Goal: Obtain resource: Download file/media

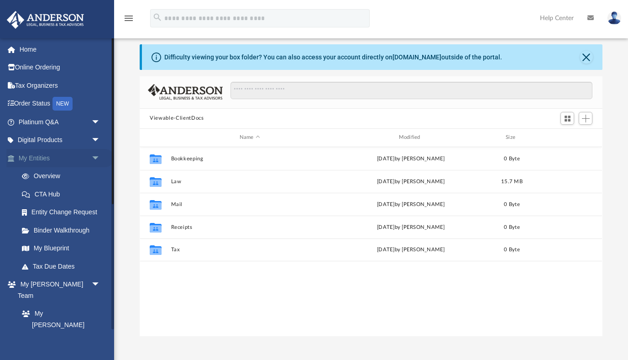
scroll to position [207, 462]
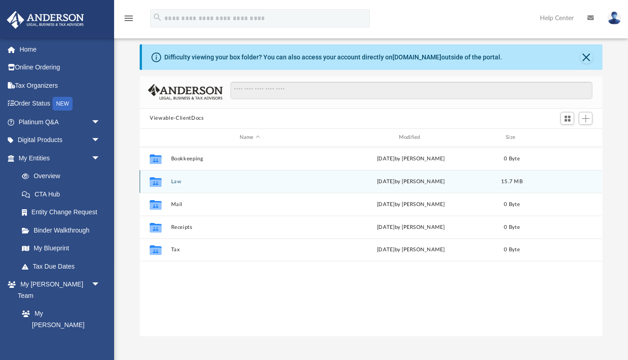
click at [175, 181] on button "Law" at bounding box center [249, 181] width 157 height 6
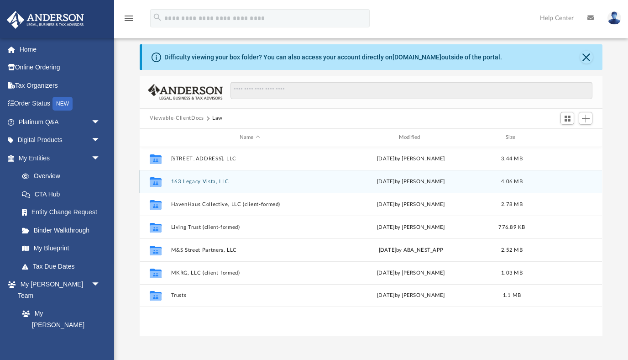
click at [201, 180] on button "163 Legacy Vista, LLC" at bounding box center [249, 181] width 157 height 6
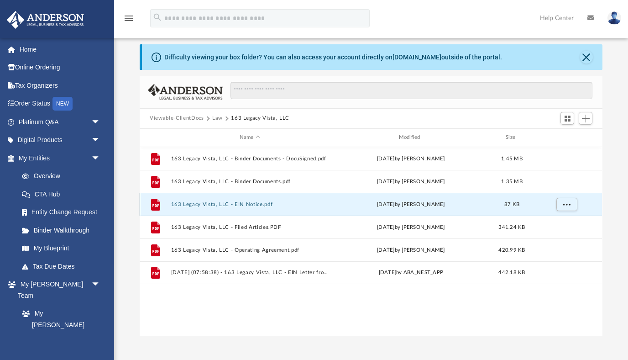
click at [250, 203] on button "163 Legacy Vista, LLC - EIN Notice.pdf" at bounding box center [249, 204] width 157 height 6
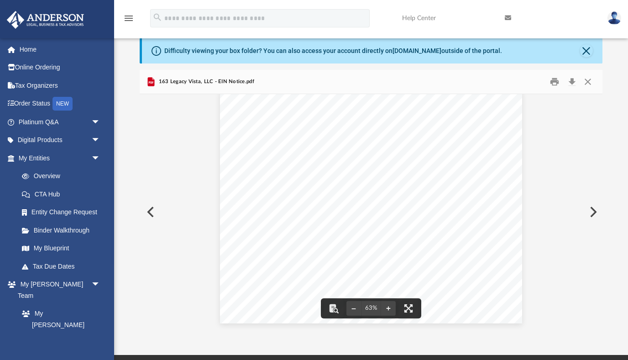
scroll to position [0, 0]
click at [586, 79] on button "Close" at bounding box center [587, 81] width 16 height 14
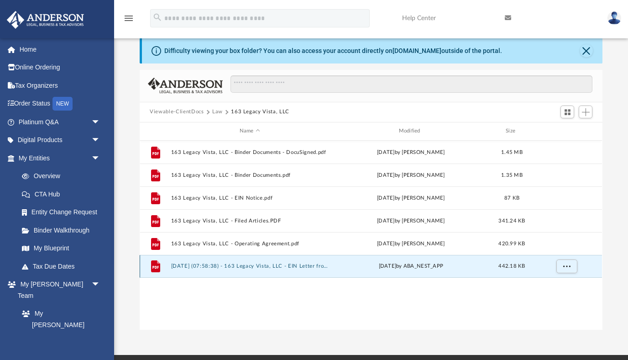
click at [253, 267] on button "[DATE] (07:58:38) - 163 Legacy Vista, LLC - EIN Letter from IRS.pdf" at bounding box center [249, 266] width 157 height 6
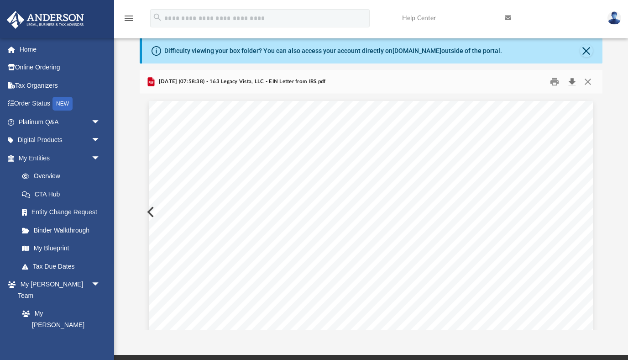
click at [573, 82] on button "Download" at bounding box center [571, 81] width 16 height 14
click at [587, 81] on button "Close" at bounding box center [587, 81] width 16 height 14
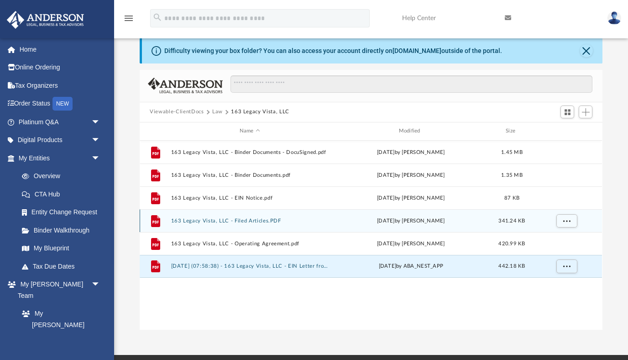
click at [243, 220] on button "163 Legacy Vista, LLC - Filed Articles.PDF" at bounding box center [249, 220] width 157 height 6
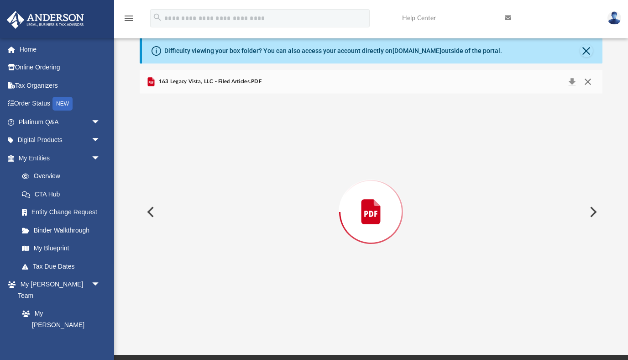
scroll to position [642, 0]
click at [570, 82] on button "Download" at bounding box center [571, 81] width 16 height 14
click at [587, 80] on button "Close" at bounding box center [587, 81] width 16 height 14
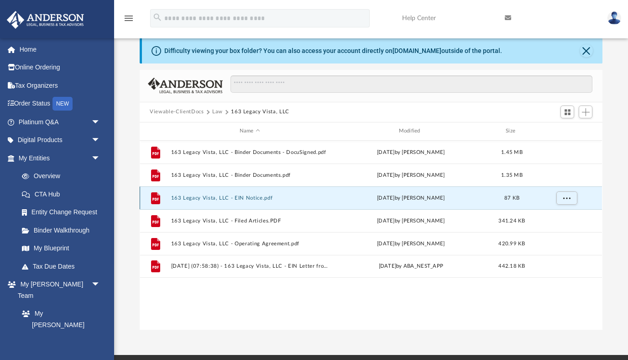
click at [240, 198] on button "163 Legacy Vista, LLC - EIN Notice.pdf" at bounding box center [249, 197] width 157 height 6
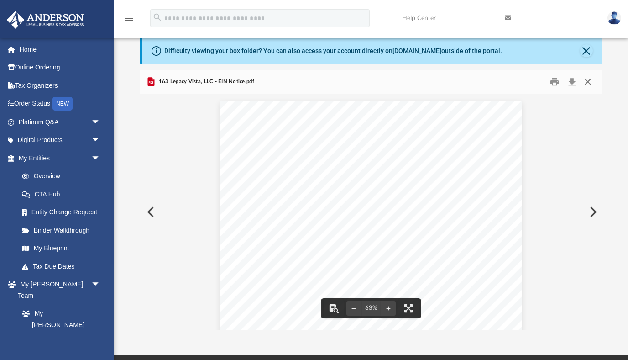
click at [590, 78] on button "Close" at bounding box center [587, 81] width 16 height 14
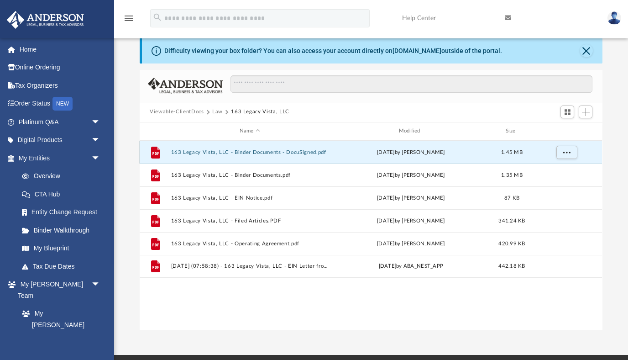
click at [282, 149] on button "163 Legacy Vista, LLC - Binder Documents - DocuSigned.pdf" at bounding box center [249, 152] width 157 height 6
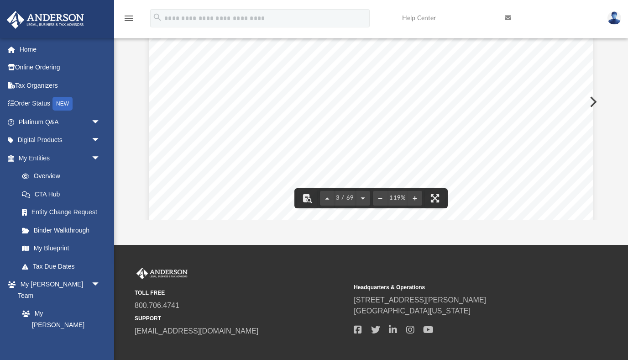
scroll to position [1163, 0]
click at [312, 282] on div "TOLL FREE 800.706.4741 SUPPORT [EMAIL_ADDRESS][DOMAIN_NAME]" at bounding box center [241, 301] width 213 height 69
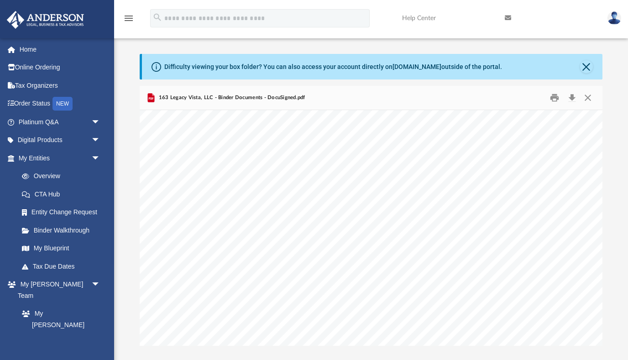
scroll to position [39561, 0]
click at [463, 188] on div "1 100 163 Legacy Vista, LLC A n [US_STATE] Limited Liability Company M&S Street…" at bounding box center [427, 187] width 574 height 444
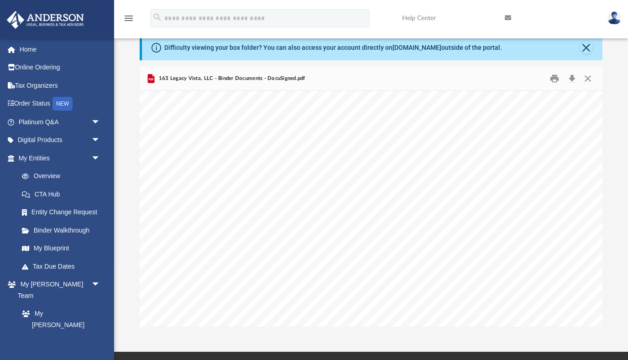
scroll to position [39452, 57]
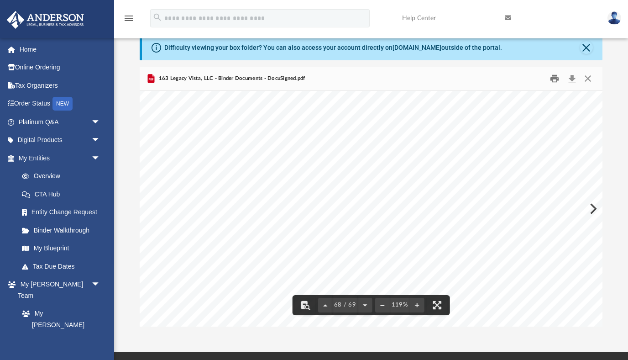
click at [554, 78] on button "Print" at bounding box center [554, 78] width 18 height 14
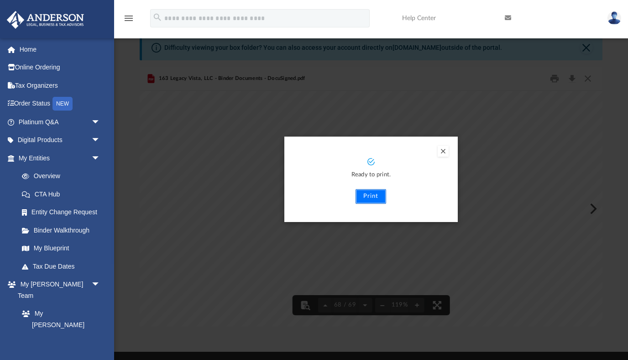
click at [373, 193] on button "Print" at bounding box center [370, 196] width 31 height 15
